Goal: Information Seeking & Learning: Learn about a topic

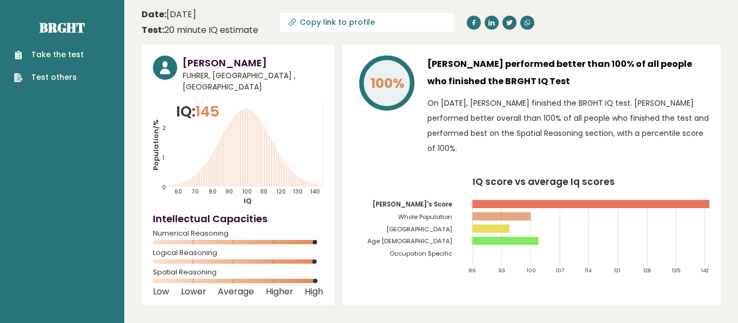
click at [231, 80] on span "FUHRER, [GEOGRAPHIC_DATA] , [GEOGRAPHIC_DATA]" at bounding box center [253, 81] width 140 height 23
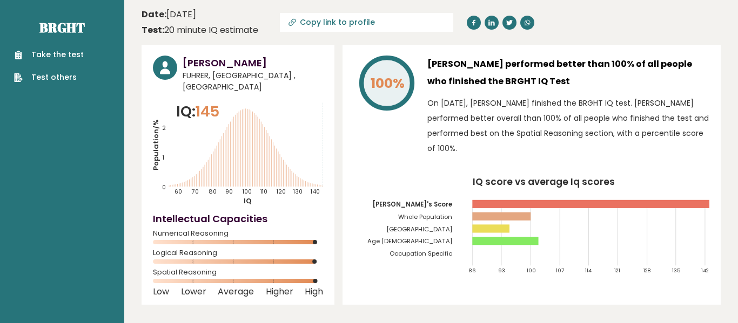
click at [538, 178] on icon "IQ score vs average Iq scores 86 93 100 107 114 121 128 135 142 [PERSON_NAME]'s…" at bounding box center [531, 230] width 355 height 105
